Goal: Task Accomplishment & Management: Manage account settings

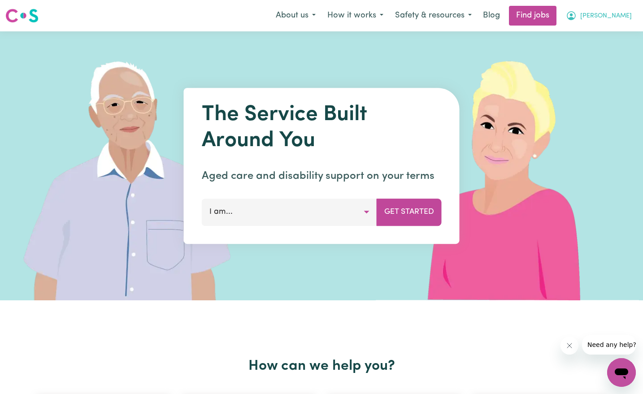
click at [615, 16] on span "[PERSON_NAME]" at bounding box center [606, 16] width 52 height 10
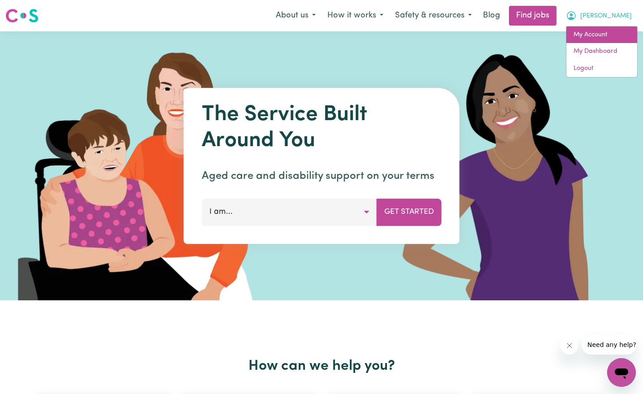
click at [585, 39] on link "My Account" at bounding box center [601, 34] width 71 height 17
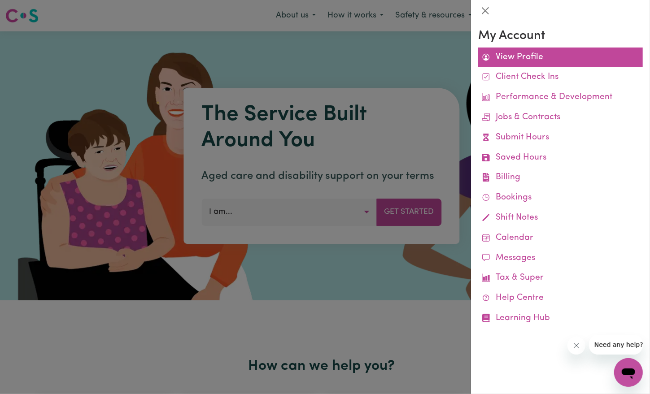
click at [526, 64] on link "View Profile" at bounding box center [560, 58] width 165 height 20
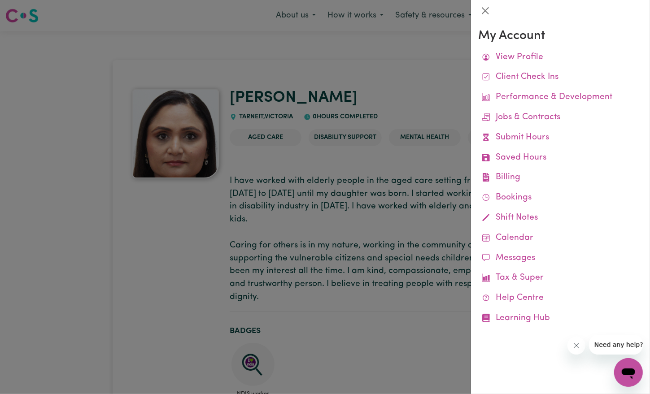
click at [290, 287] on div at bounding box center [325, 197] width 650 height 394
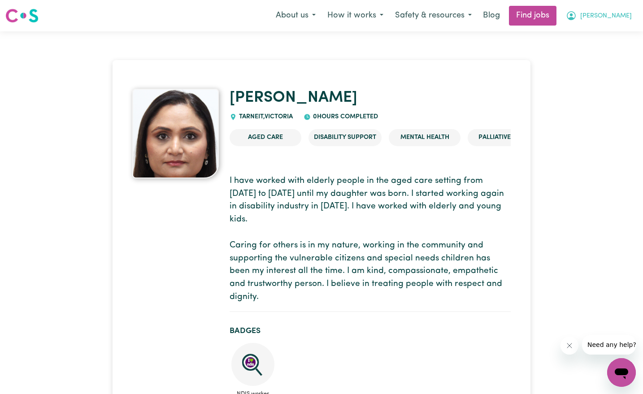
click at [608, 13] on button "[PERSON_NAME]" at bounding box center [599, 15] width 78 height 19
click at [598, 55] on link "My Dashboard" at bounding box center [601, 51] width 71 height 17
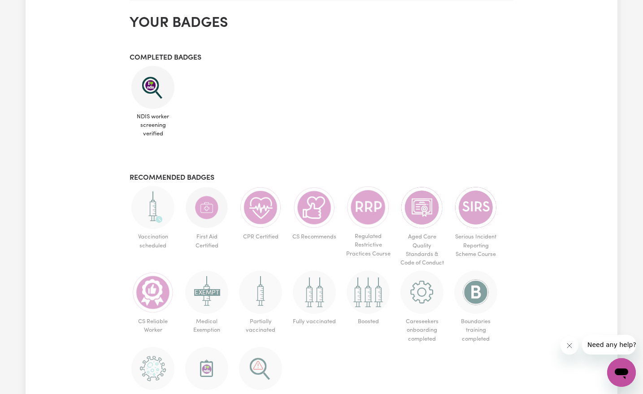
scroll to position [398, 0]
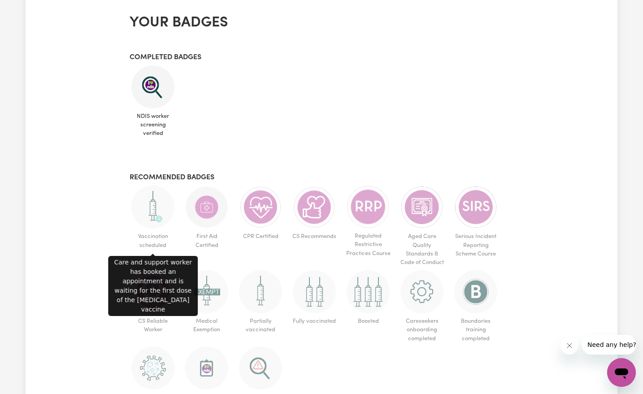
click at [159, 222] on img at bounding box center [152, 207] width 43 height 43
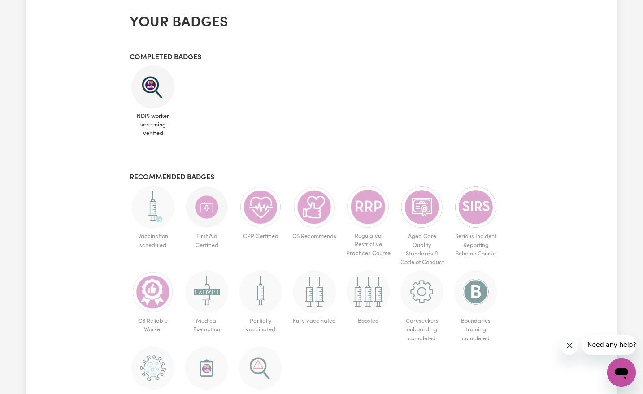
click at [153, 239] on span "Vaccination scheduled" at bounding box center [153, 241] width 47 height 24
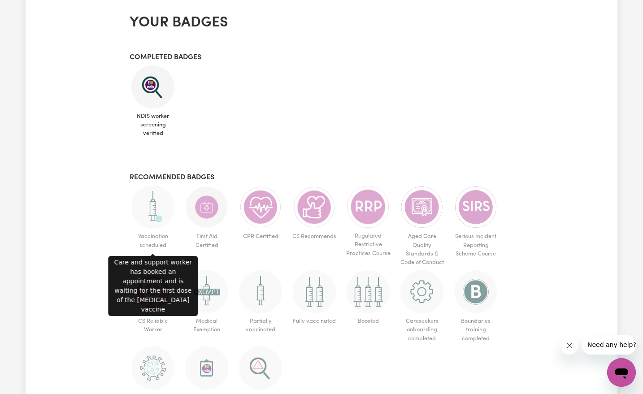
click at [155, 209] on img at bounding box center [152, 207] width 43 height 43
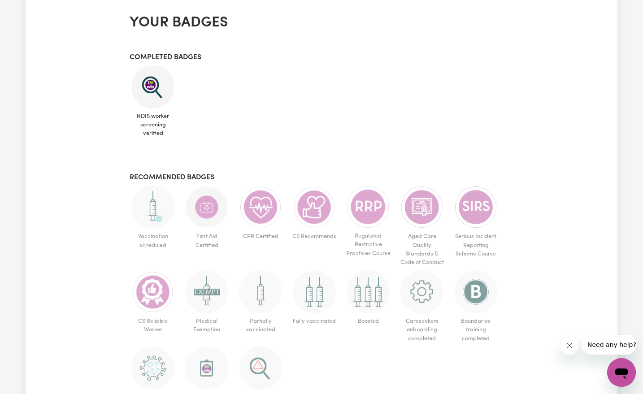
click at [155, 209] on img at bounding box center [152, 207] width 43 height 43
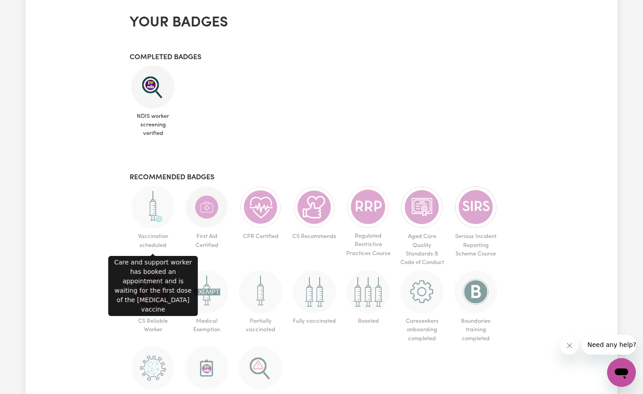
click at [155, 209] on img at bounding box center [152, 207] width 43 height 43
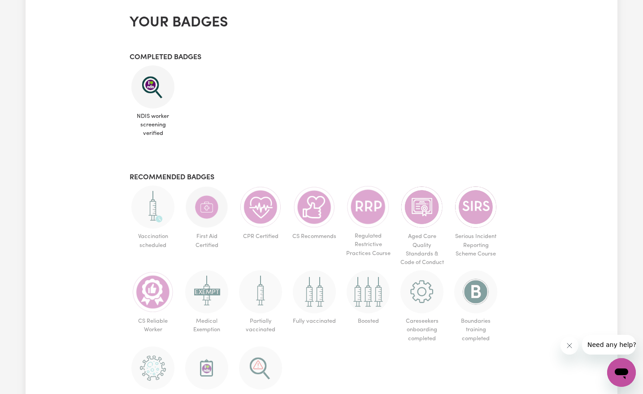
click at [155, 209] on img at bounding box center [152, 207] width 43 height 43
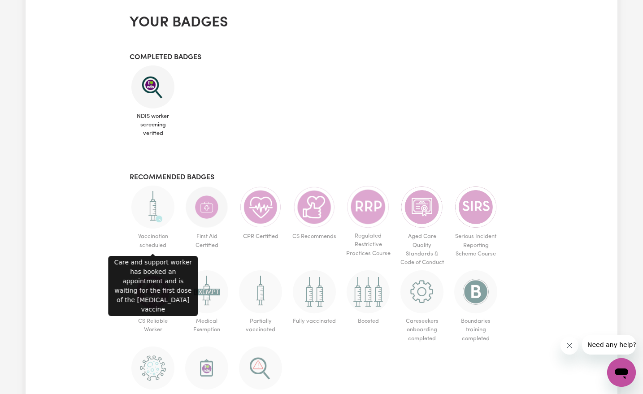
click at [155, 209] on img at bounding box center [152, 207] width 43 height 43
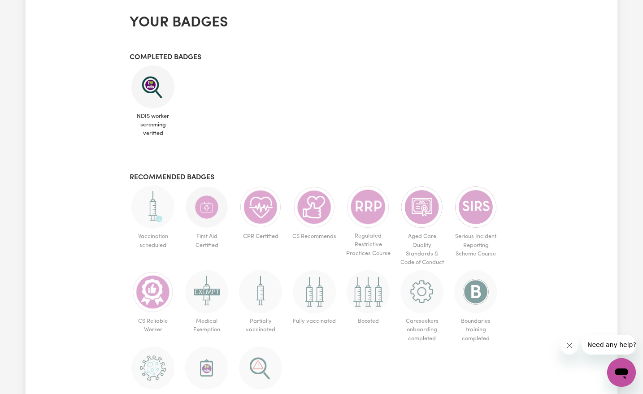
drag, startPoint x: 155, startPoint y: 209, endPoint x: 134, endPoint y: 196, distance: 24.4
click at [134, 196] on span "Vaccination scheduled" at bounding box center [153, 219] width 47 height 67
click at [328, 129] on ul "NDIS worker screening verified" at bounding box center [322, 103] width 384 height 76
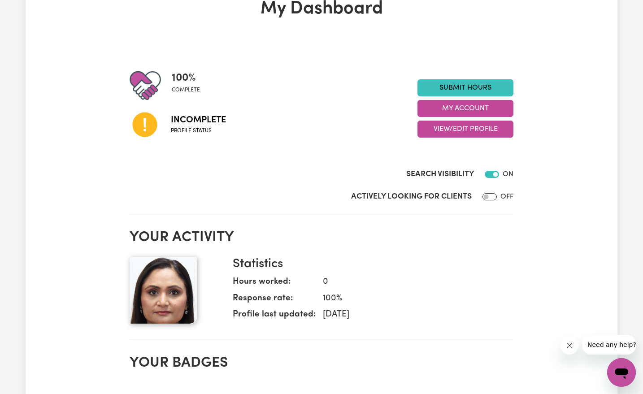
scroll to position [41, 0]
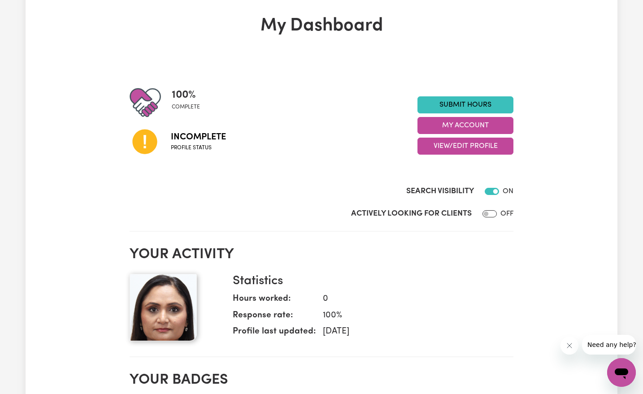
click at [195, 142] on span "Incomplete" at bounding box center [198, 136] width 55 height 13
click at [455, 143] on button "View/Edit Profile" at bounding box center [465, 146] width 96 height 17
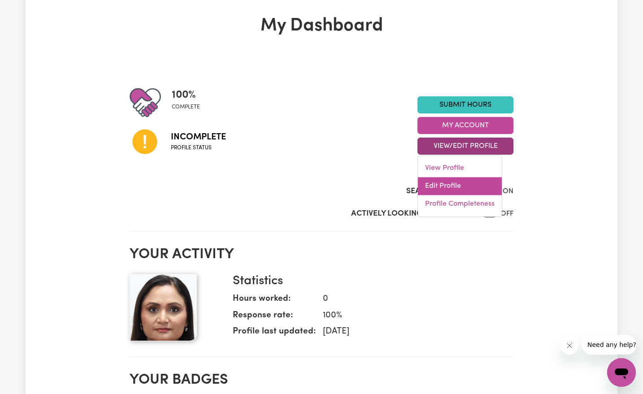
click at [442, 182] on link "Edit Profile" at bounding box center [460, 186] width 84 height 18
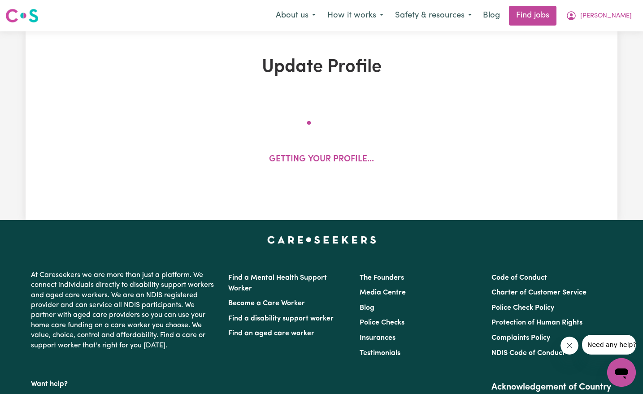
select select "[DEMOGRAPHIC_DATA]"
select select "[DEMOGRAPHIC_DATA] Citizen"
select select "Studying a healthcare related degree or qualification"
select select "40"
select select "50"
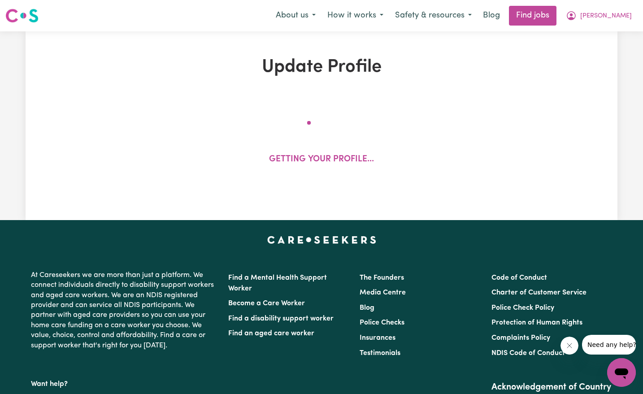
select select "65"
select select "80"
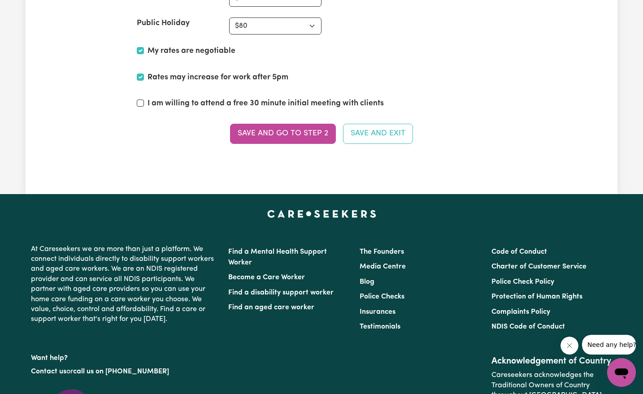
scroll to position [2343, 0]
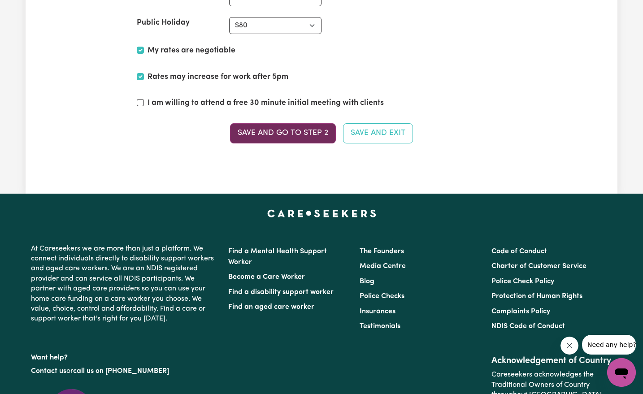
click at [312, 132] on button "Save and go to Step 2" at bounding box center [283, 133] width 106 height 20
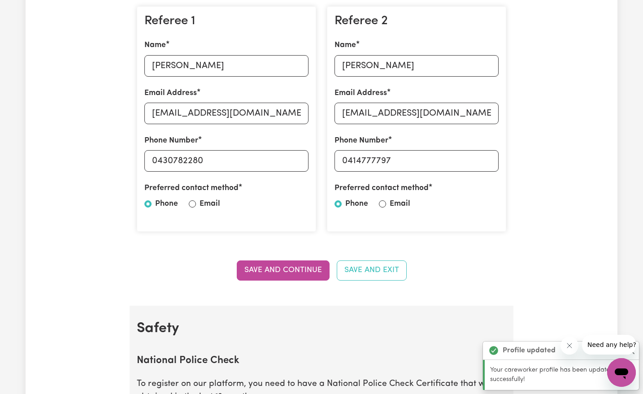
scroll to position [270, 0]
click at [447, 112] on input "[EMAIL_ADDRESS][DOMAIN_NAME]" at bounding box center [416, 114] width 164 height 22
type input "[EMAIL_ADDRESS][DOMAIN_NAME]"
click at [359, 164] on input "0414777797" at bounding box center [416, 161] width 164 height 22
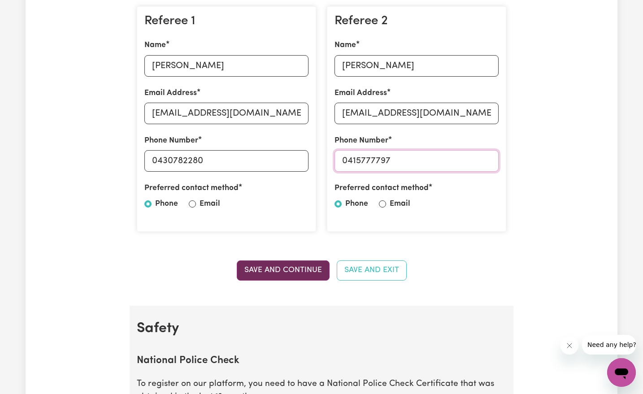
type input "0415777797"
click at [314, 267] on button "Save and Continue" at bounding box center [283, 270] width 93 height 20
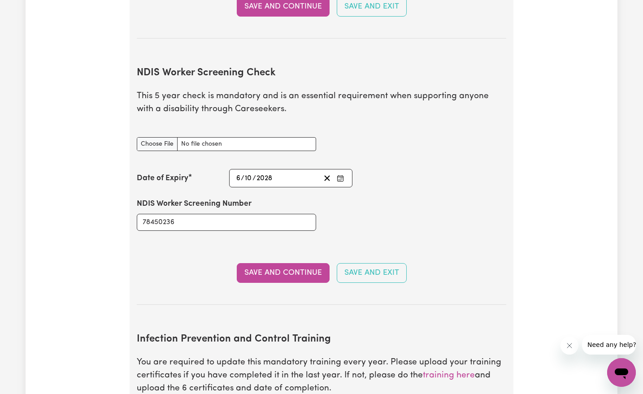
scroll to position [1138, 0]
click at [167, 137] on input "NDIS Worker Screening Check document" at bounding box center [226, 144] width 179 height 14
click at [176, 137] on input "NDIS Worker Screening Check document" at bounding box center [226, 144] width 179 height 14
click at [249, 137] on input "NDIS Worker Screening Check document" at bounding box center [226, 144] width 179 height 14
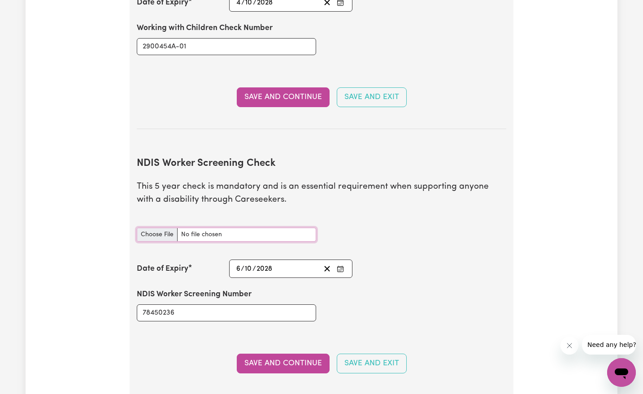
scroll to position [1024, 0]
